Goal: Task Accomplishment & Management: Manage account settings

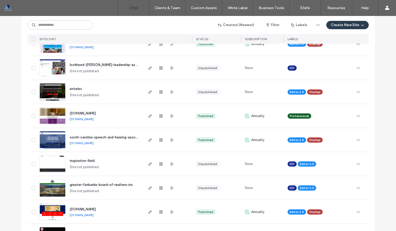
scroll to position [143, 0]
click at [84, 138] on span "south-carolina-speech-and-hearing-association" at bounding box center [108, 137] width 77 height 4
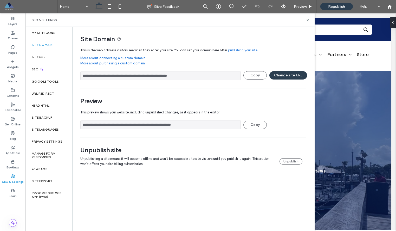
click at [134, 57] on link "More about connecting a custom domain" at bounding box center [193, 57] width 226 height 5
click at [331, 78] on div "Empowering Communication, Enriching Lives Supporting South Carolina’s speech-la…" at bounding box center [211, 163] width 312 height 184
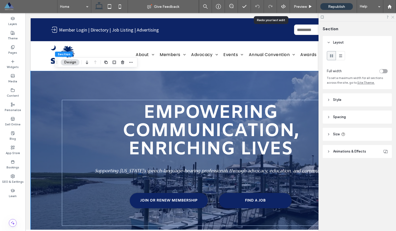
click at [393, 17] on icon at bounding box center [392, 16] width 3 height 3
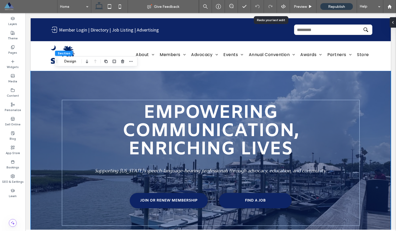
click at [8, 6] on span at bounding box center [30, 6] width 53 height 10
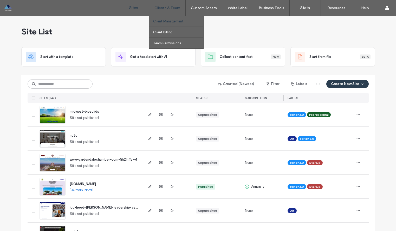
click at [162, 22] on label "Client Management" at bounding box center [168, 21] width 30 height 4
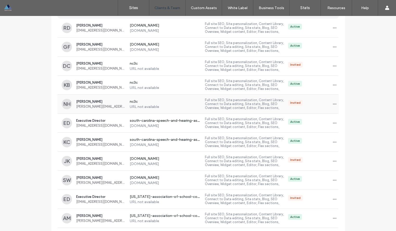
scroll to position [78, 0]
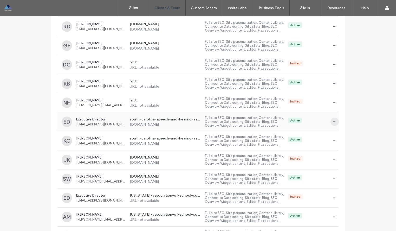
click at [334, 122] on use "button" at bounding box center [334, 121] width 3 height 1
click at [345, 146] on span "Manage Access" at bounding box center [352, 144] width 24 height 5
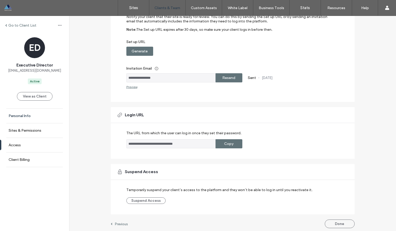
scroll to position [67, 0]
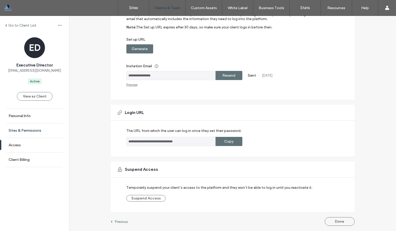
click at [33, 131] on label "Sites & Permissions" at bounding box center [25, 130] width 33 height 4
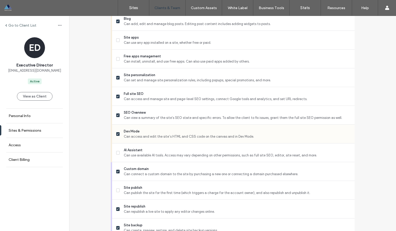
scroll to position [440, 0]
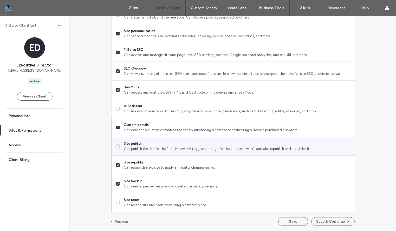
click at [117, 145] on span at bounding box center [118, 146] width 4 height 4
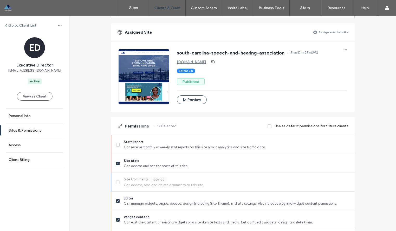
scroll to position [0, 0]
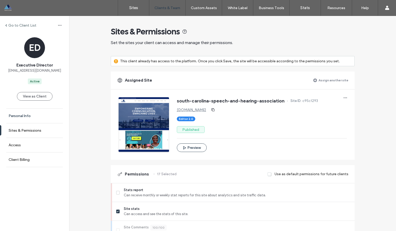
click at [22, 114] on label "Personal Info" at bounding box center [20, 115] width 22 height 4
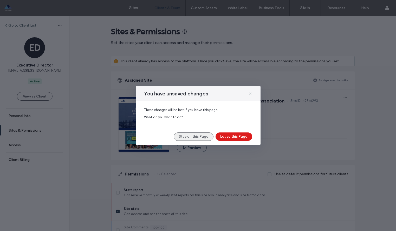
click at [205, 136] on button "Stay on this Page" at bounding box center [194, 136] width 40 height 8
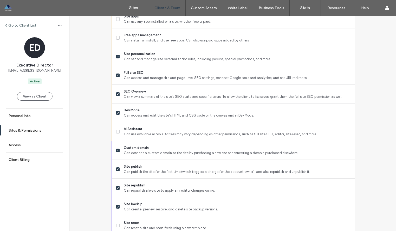
scroll to position [440, 0]
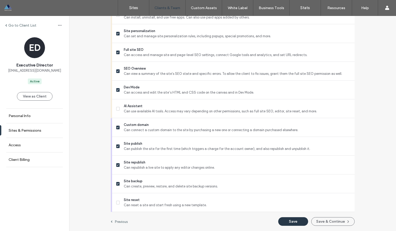
click at [290, 224] on button "Save" at bounding box center [294, 221] width 30 height 9
click at [323, 223] on button "Save & Continue" at bounding box center [333, 221] width 43 height 9
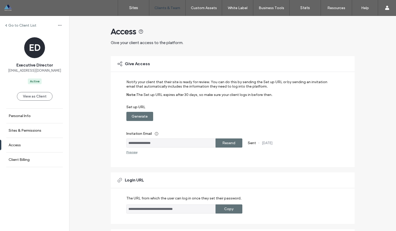
click at [227, 144] on label "Resend" at bounding box center [229, 143] width 13 height 10
click at [289, 152] on div "**********" at bounding box center [230, 117] width 206 height 74
drag, startPoint x: 16, startPoint y: 70, endPoint x: 55, endPoint y: 71, distance: 39.8
click at [55, 71] on div "ED Executive Director SCSHAED@gmail.com Active" at bounding box center [34, 60] width 69 height 47
click at [58, 74] on div "ED Executive Director SCSHAED@gmail.com Active" at bounding box center [34, 60] width 69 height 47
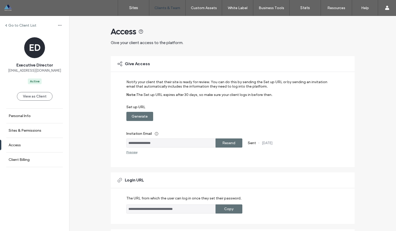
click at [8, 8] on div at bounding box center [33, 8] width 59 height 8
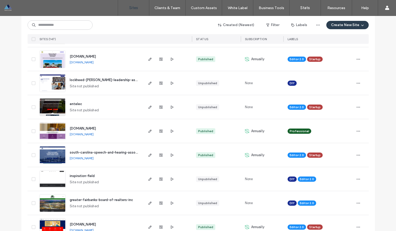
scroll to position [165, 0]
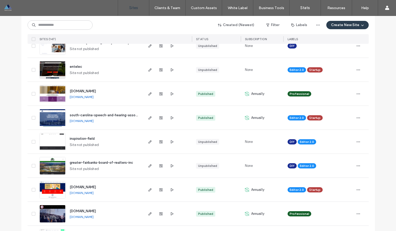
click at [89, 114] on span "south-carolina-speech-and-hearing-association" at bounding box center [108, 115] width 77 height 4
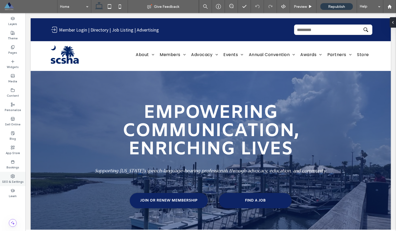
click at [12, 175] on icon at bounding box center [13, 176] width 4 height 4
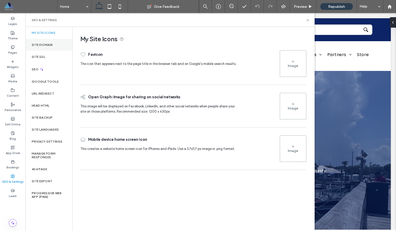
click at [45, 46] on label "Site Domain" at bounding box center [42, 45] width 21 height 4
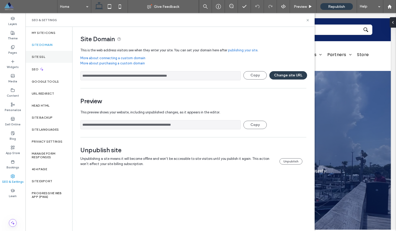
click at [44, 59] on div "Site SSL" at bounding box center [49, 57] width 47 height 12
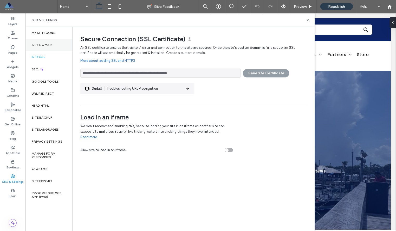
click at [49, 43] on label "Site Domain" at bounding box center [42, 45] width 21 height 4
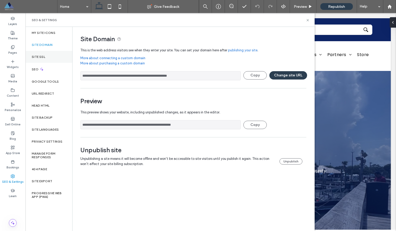
click at [42, 58] on label "Site SSL" at bounding box center [39, 57] width 14 height 4
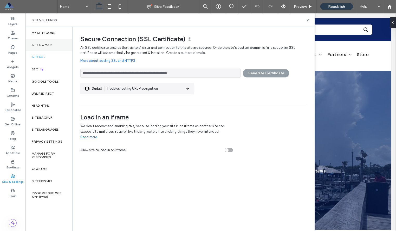
click at [50, 42] on div "Site Domain" at bounding box center [49, 45] width 47 height 12
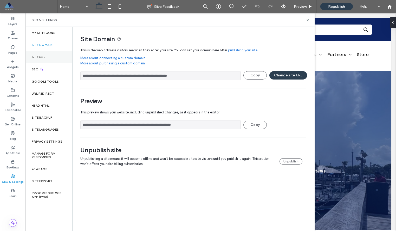
click at [39, 56] on label "Site SSL" at bounding box center [39, 57] width 14 height 4
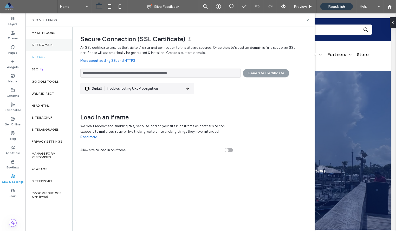
click at [39, 45] on label "Site Domain" at bounding box center [42, 45] width 21 height 4
